Goal: Complete application form

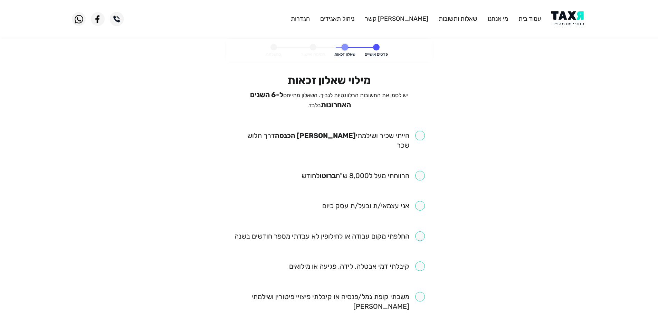
click at [419, 134] on input "checkbox" at bounding box center [329, 140] width 191 height 19
checkbox input "true"
click at [421, 171] on input "checkbox" at bounding box center [363, 176] width 123 height 10
checkbox input "true"
click at [417, 231] on input "checkbox" at bounding box center [330, 236] width 190 height 10
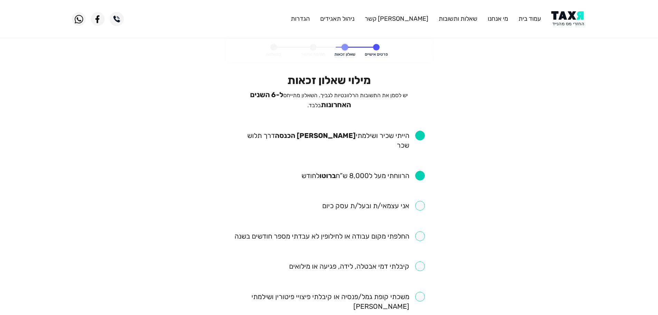
checkbox input "true"
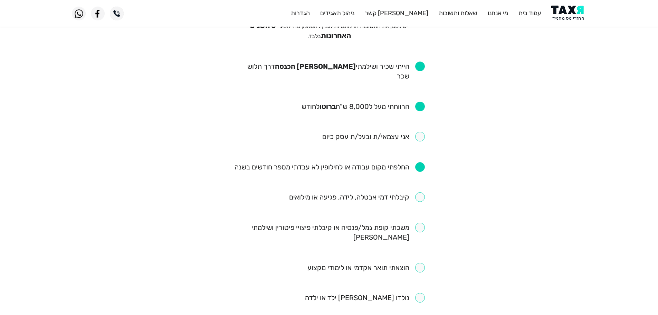
click at [422, 192] on input "checkbox" at bounding box center [357, 197] width 136 height 10
checkbox input "true"
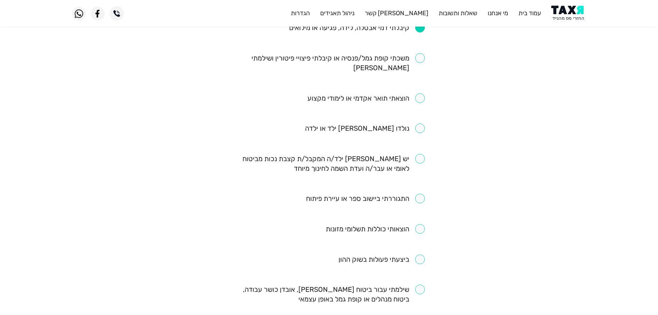
scroll to position [276, 0]
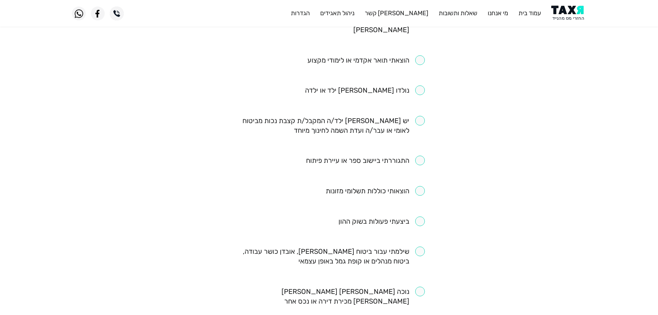
click at [418, 155] on input "checkbox" at bounding box center [365, 160] width 119 height 10
checkbox input "true"
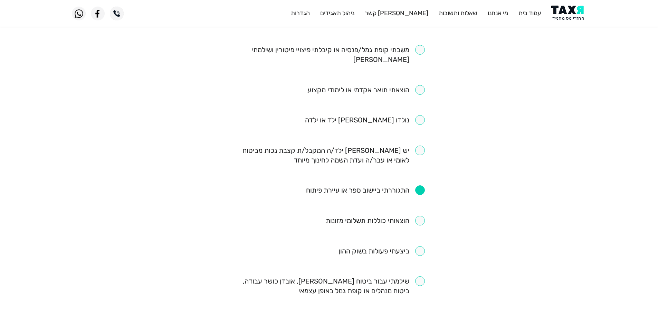
scroll to position [341, 0]
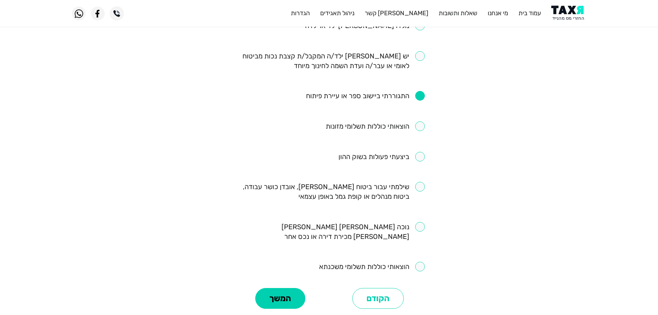
drag, startPoint x: 421, startPoint y: 167, endPoint x: 398, endPoint y: 183, distance: 28.6
click at [422, 182] on input "checkbox" at bounding box center [329, 191] width 191 height 19
checkbox input "true"
click at [283, 288] on button "המשך" at bounding box center [280, 298] width 50 height 21
